Goal: Find specific page/section: Find specific page/section

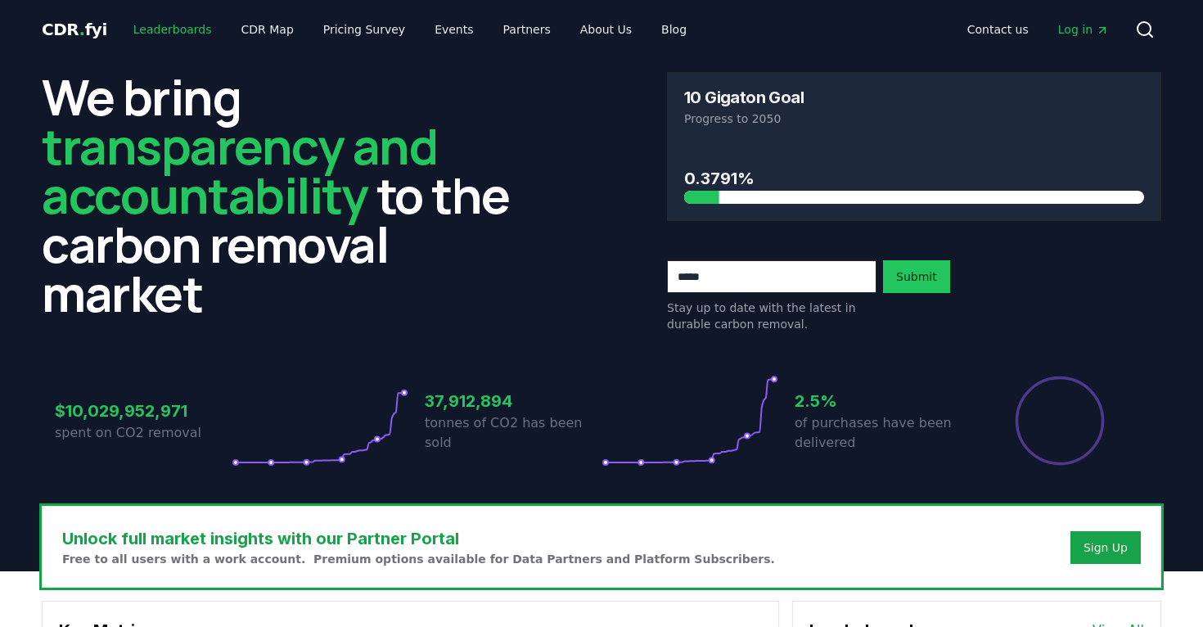
click at [178, 25] on link "Leaderboards" at bounding box center [172, 29] width 105 height 29
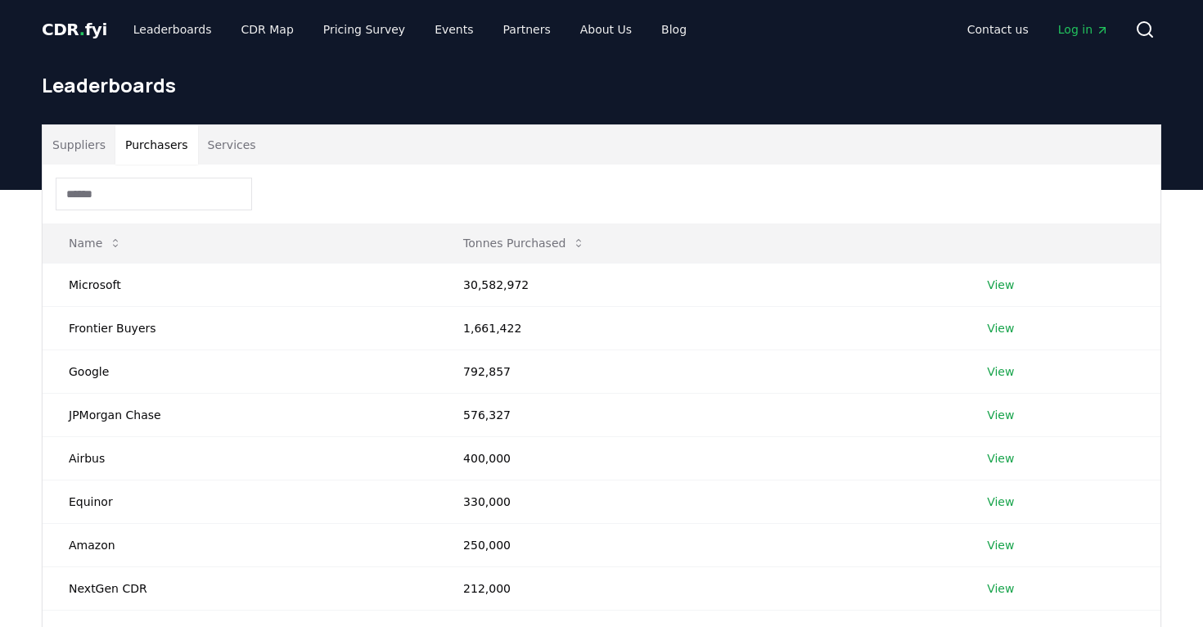
click at [161, 144] on button "Purchasers" at bounding box center [156, 144] width 83 height 39
click at [160, 199] on input at bounding box center [154, 194] width 196 height 33
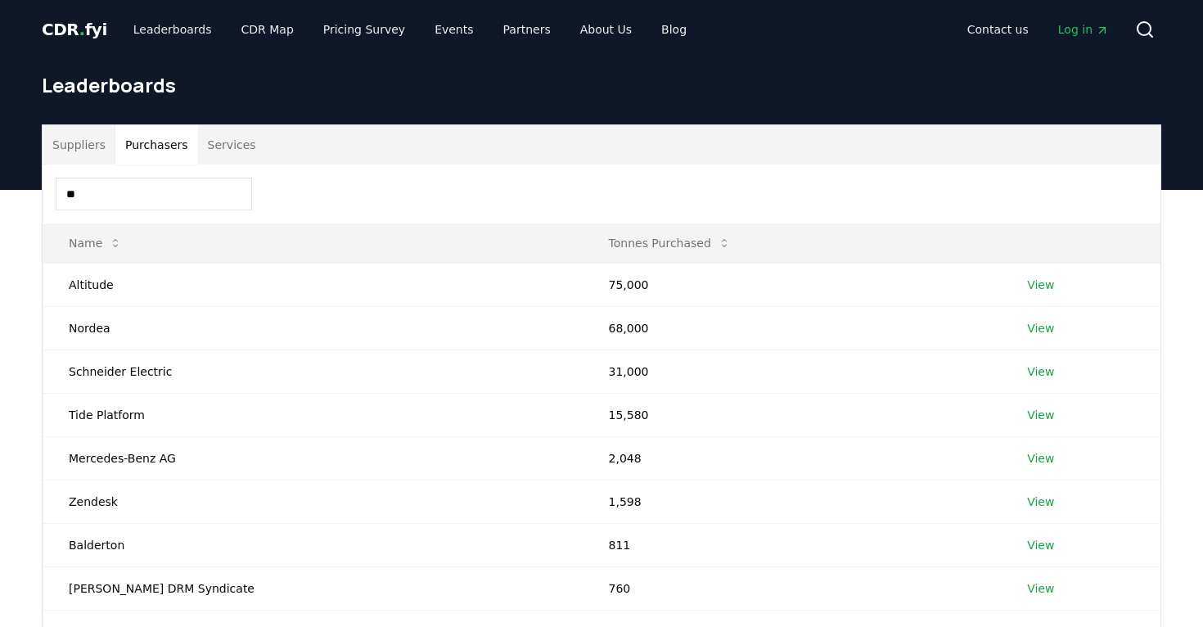
type input "*"
